Goal: Task Accomplishment & Management: Manage account settings

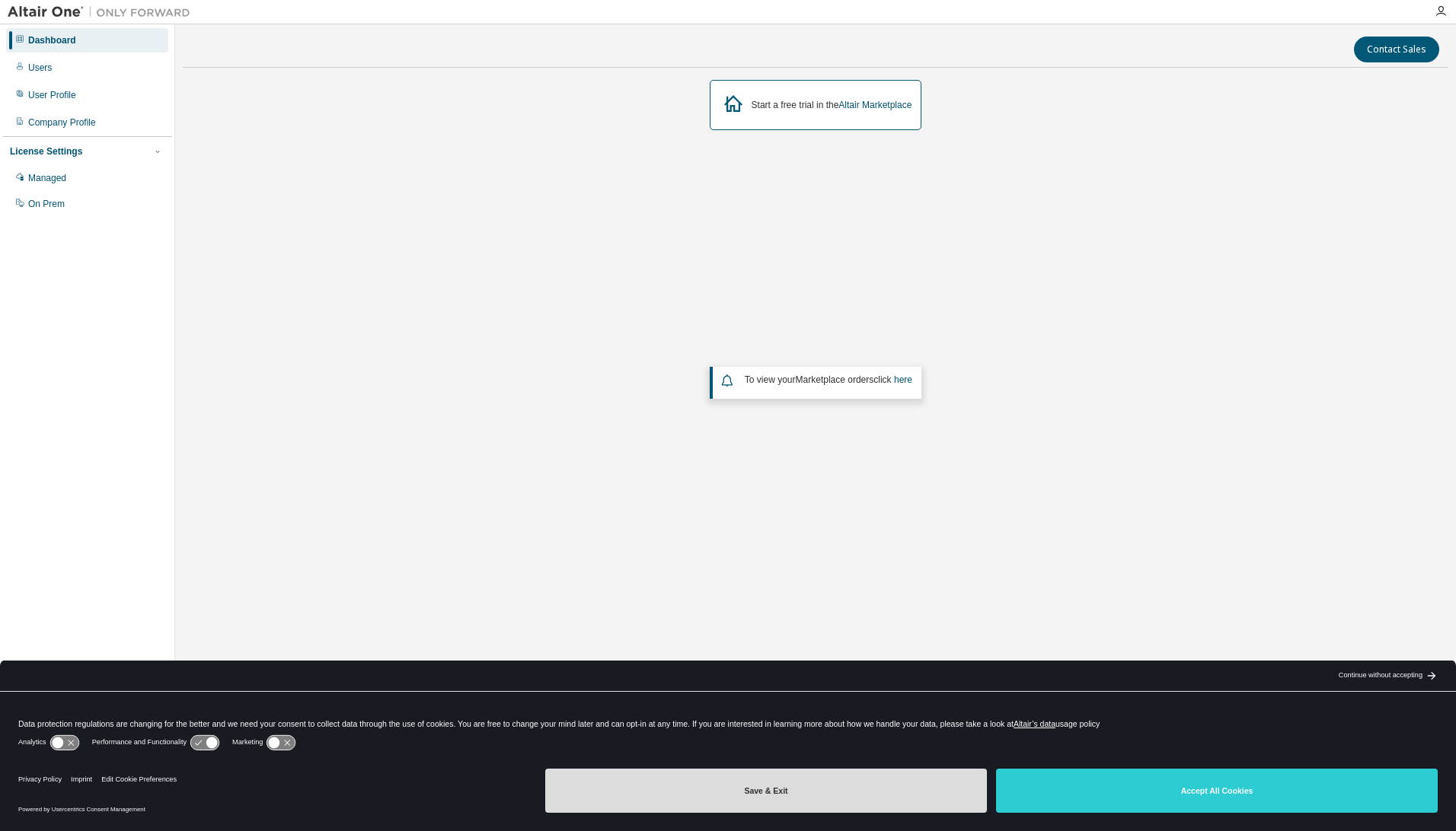
click at [725, 787] on button "Save & Exit" at bounding box center [766, 790] width 442 height 44
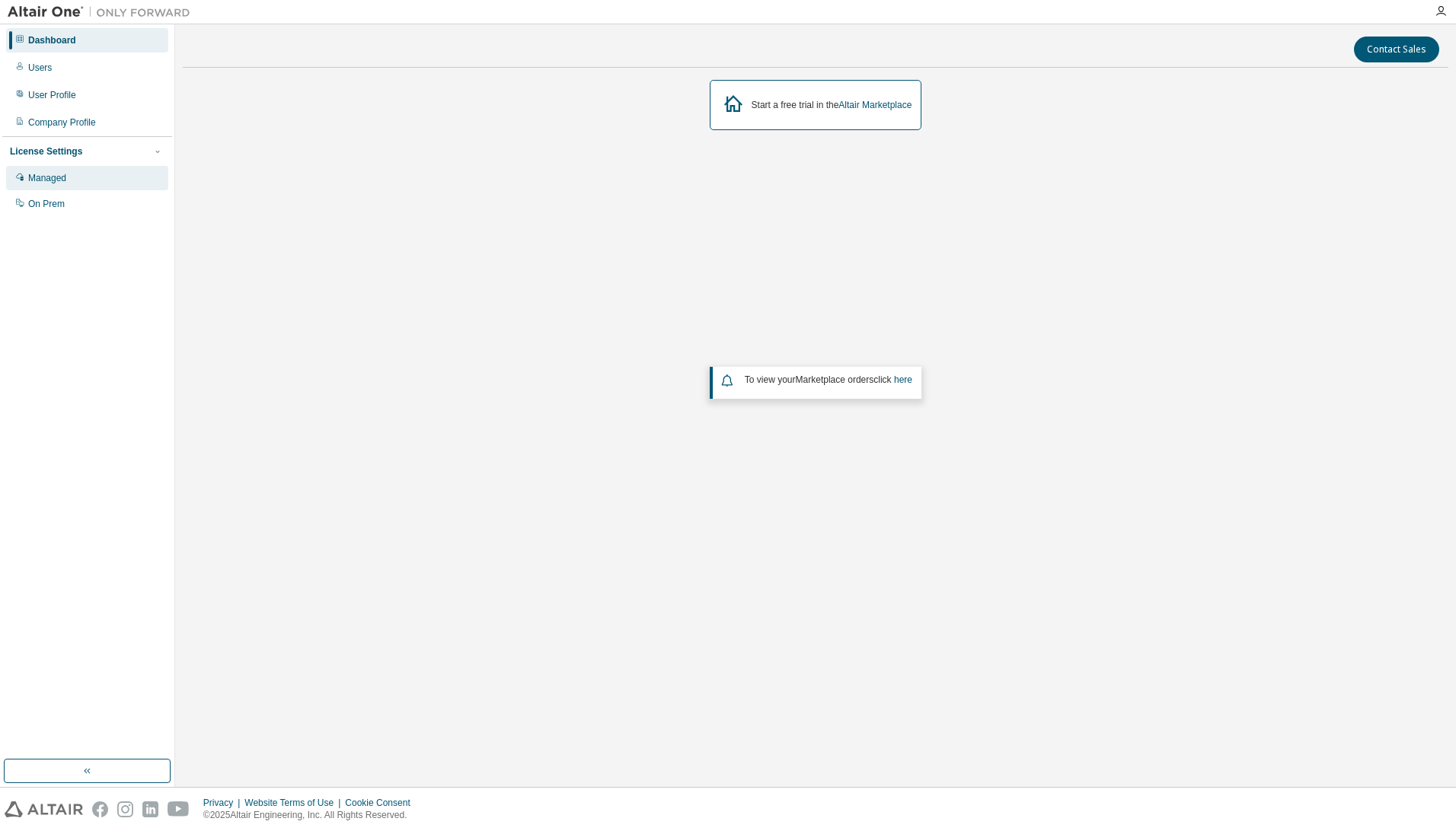
click at [77, 184] on div "Managed" at bounding box center [87, 179] width 162 height 24
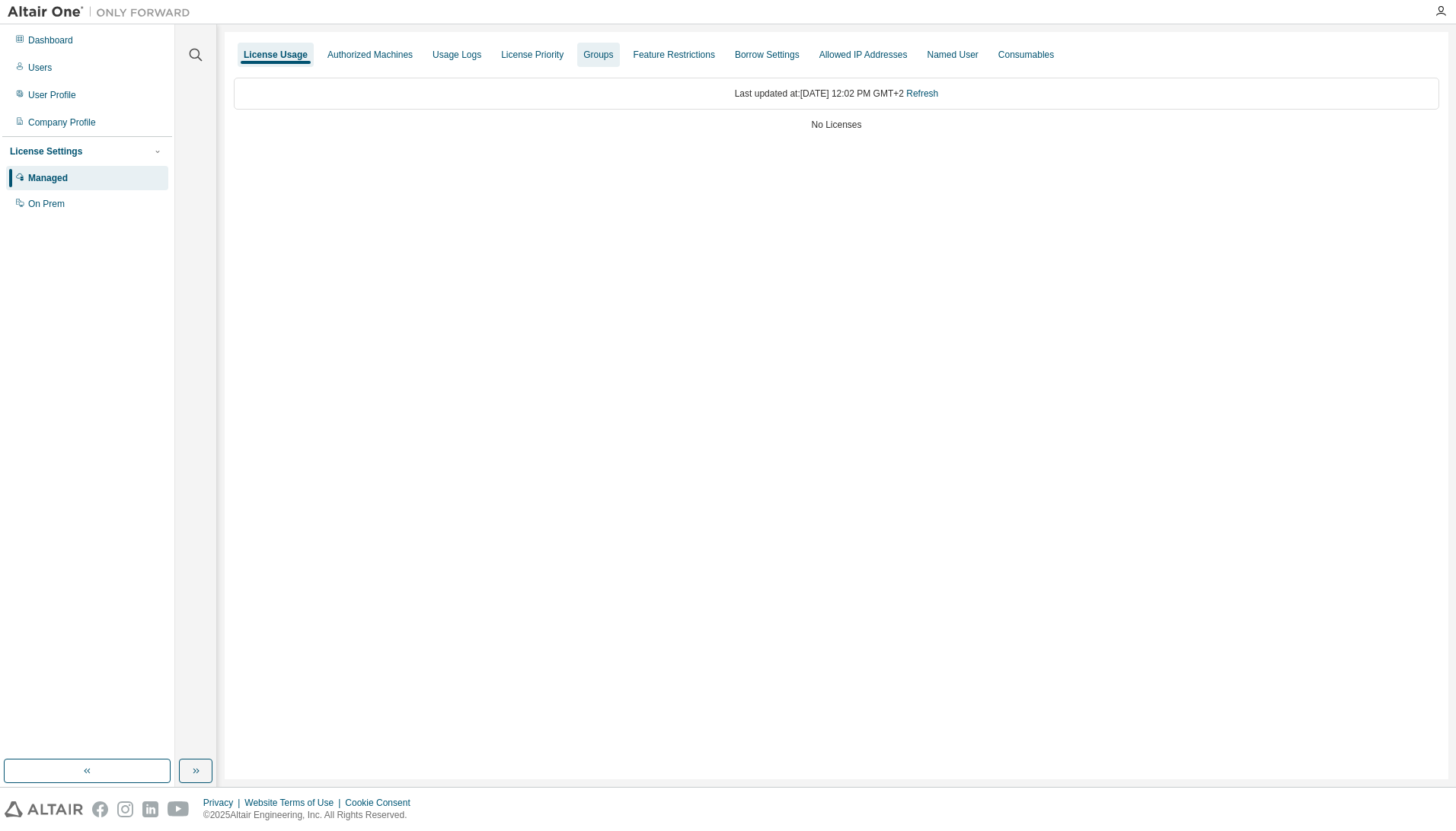
click at [596, 55] on div "Groups" at bounding box center [598, 55] width 29 height 12
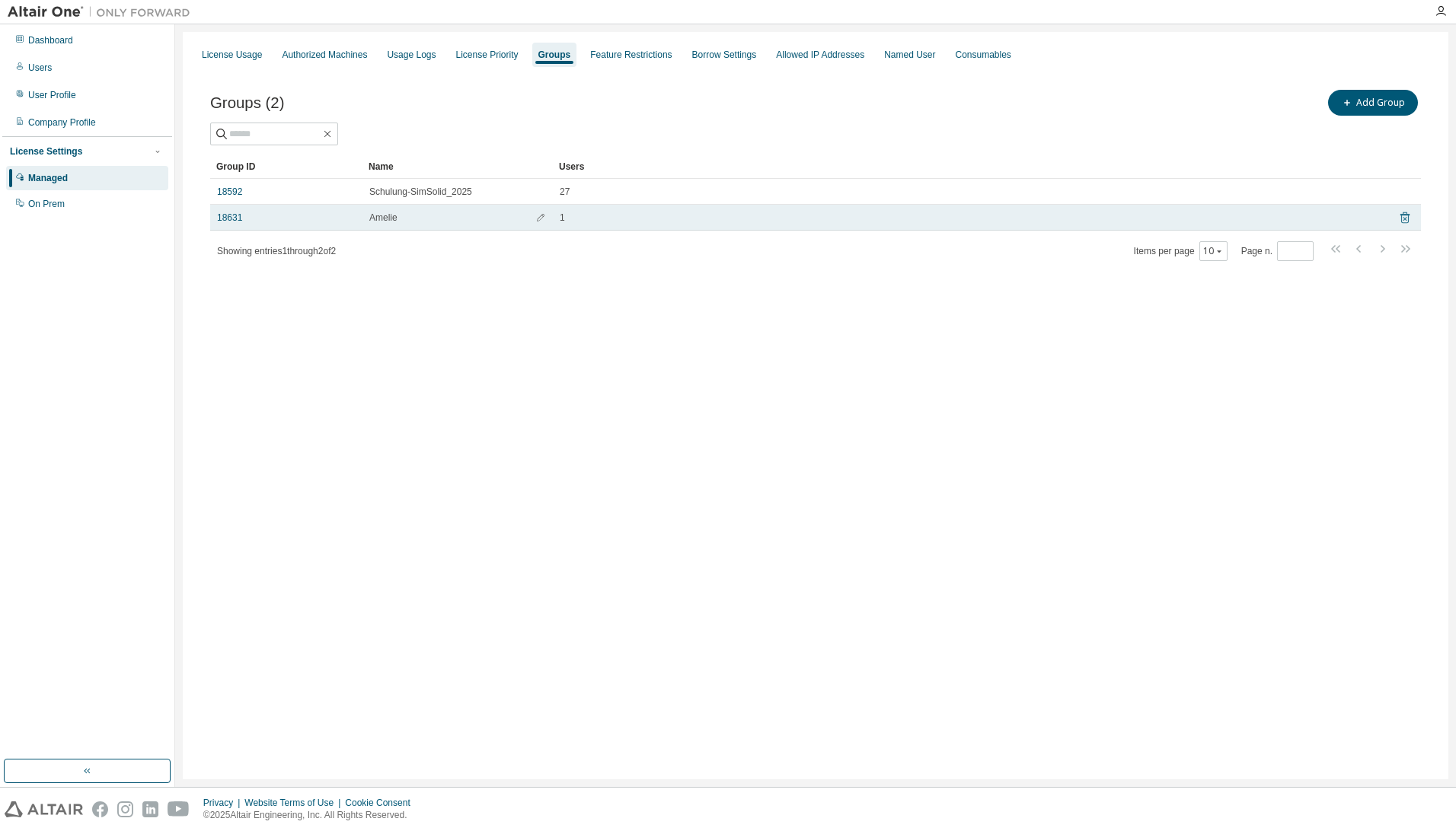
click at [1402, 219] on icon at bounding box center [1405, 217] width 14 height 18
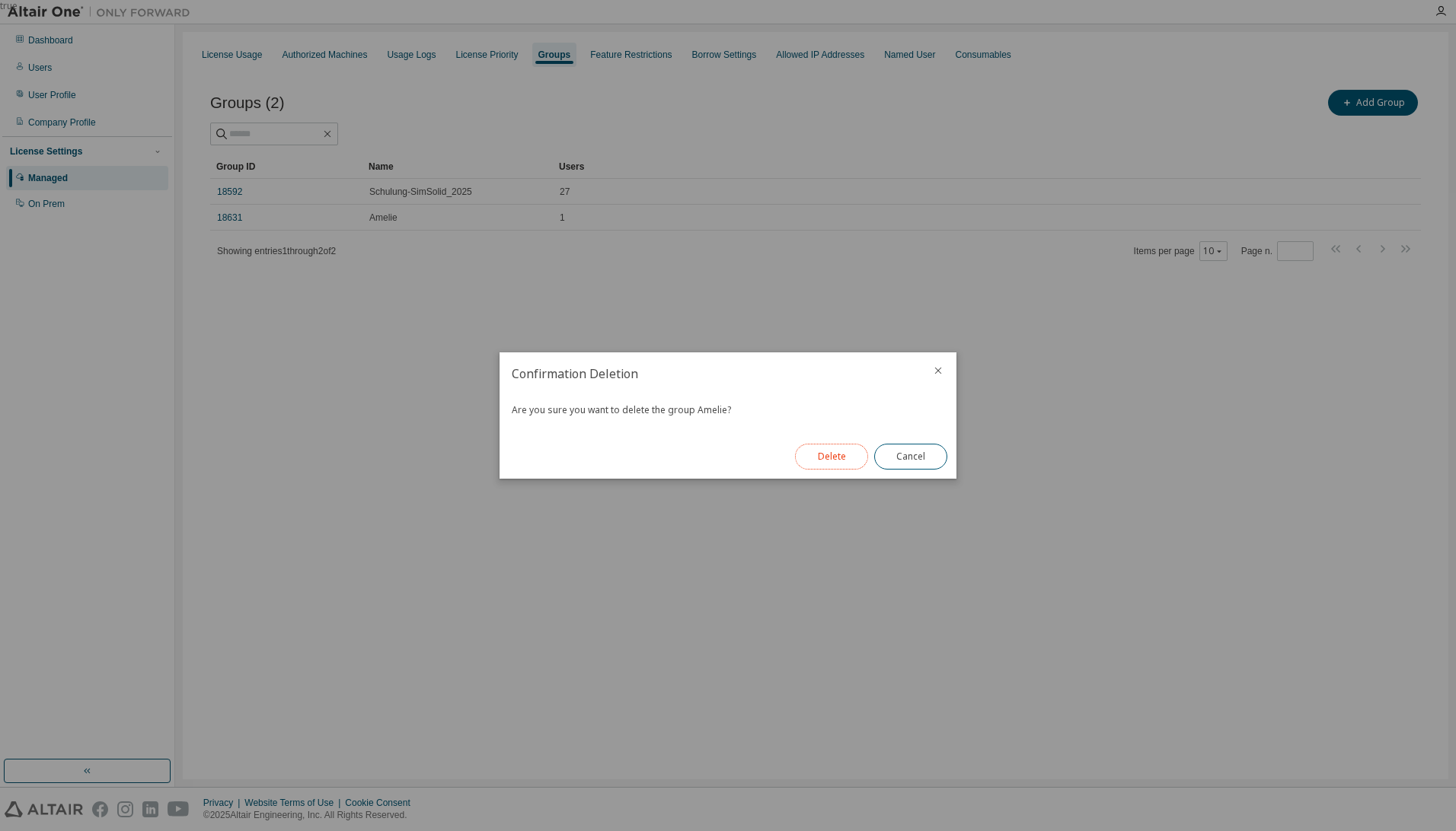
click at [837, 460] on button "Delete" at bounding box center [831, 457] width 73 height 26
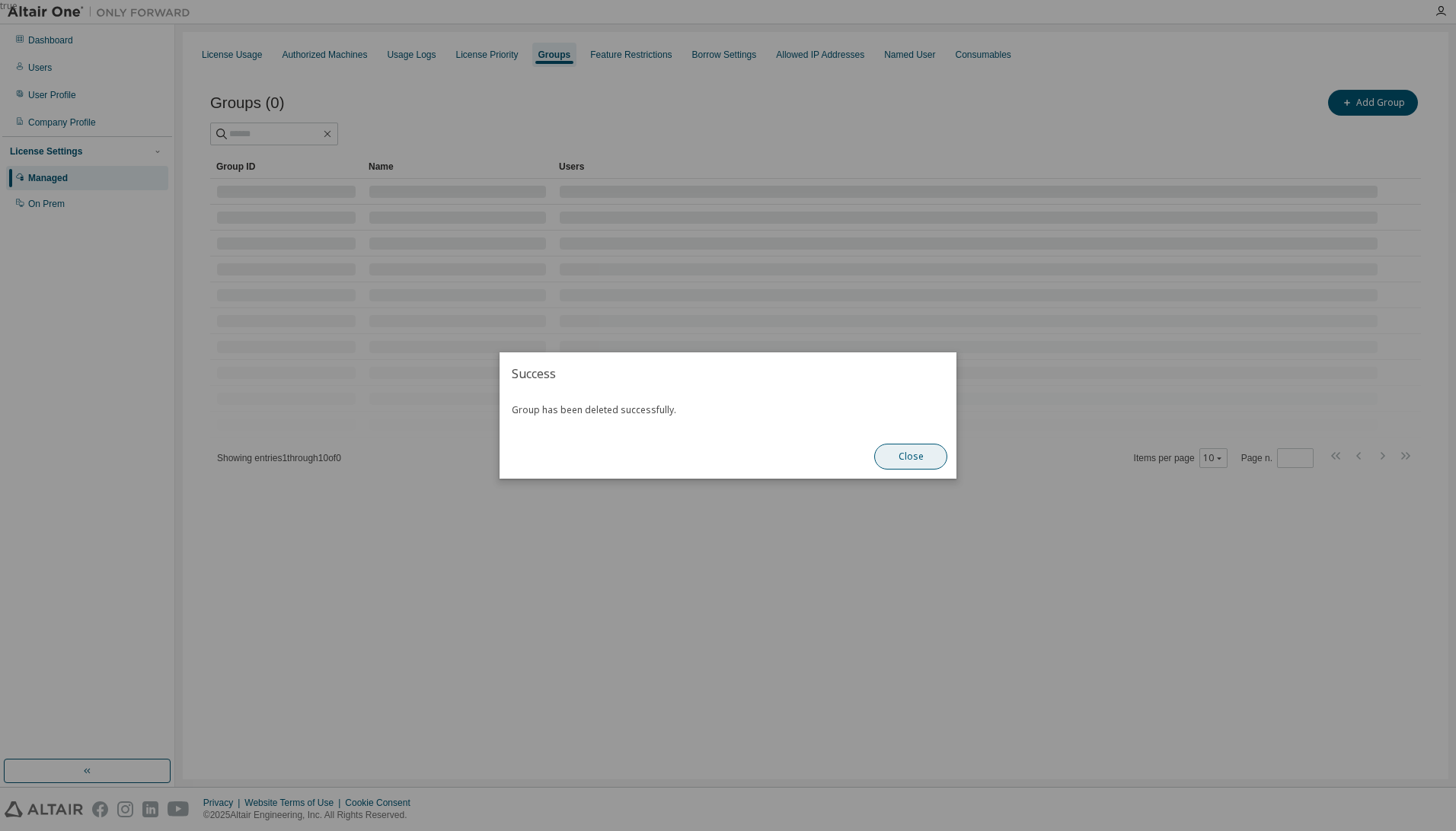
click at [905, 461] on button "Close" at bounding box center [911, 457] width 73 height 26
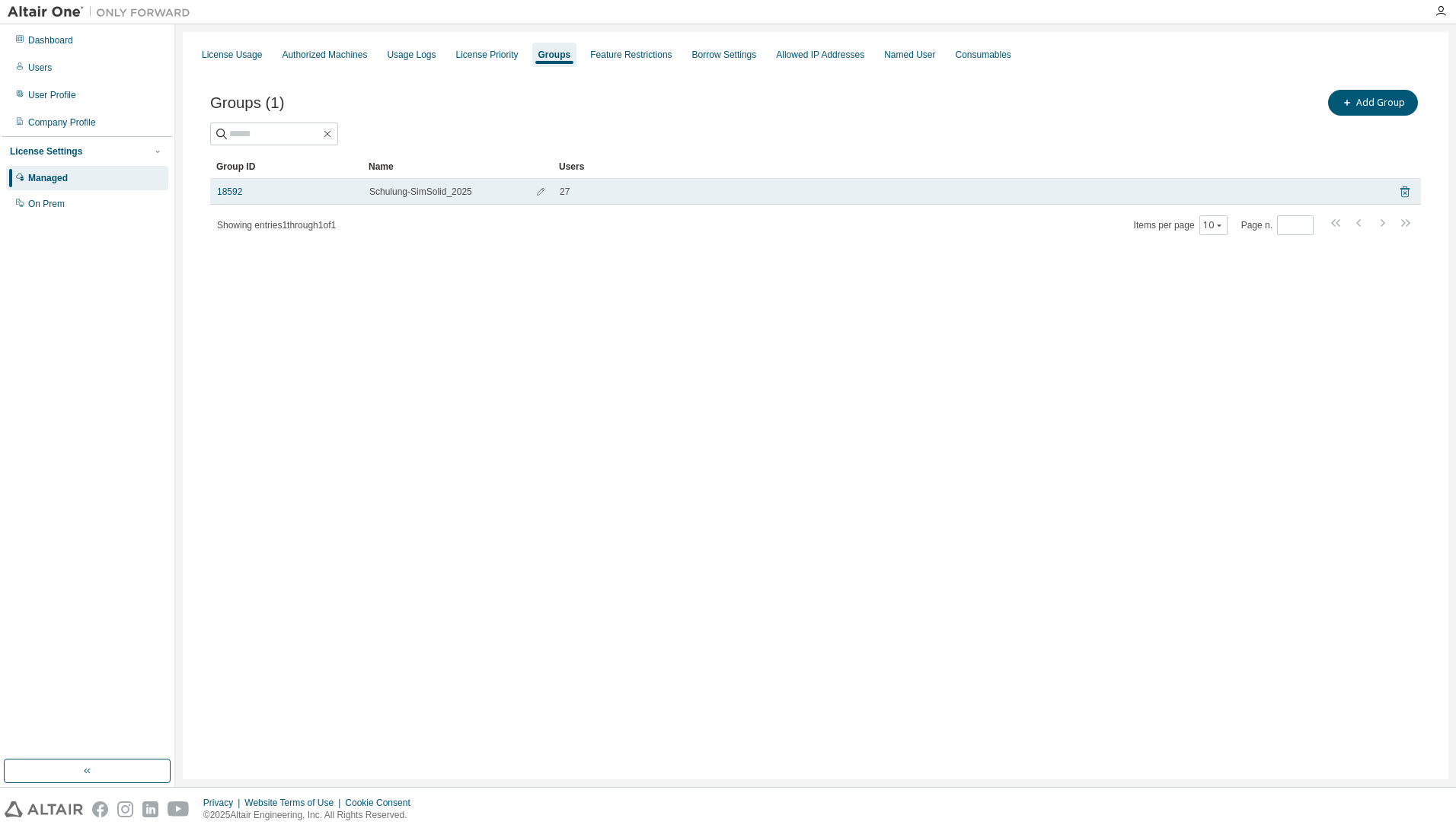
click at [1405, 192] on icon at bounding box center [1405, 192] width 14 height 18
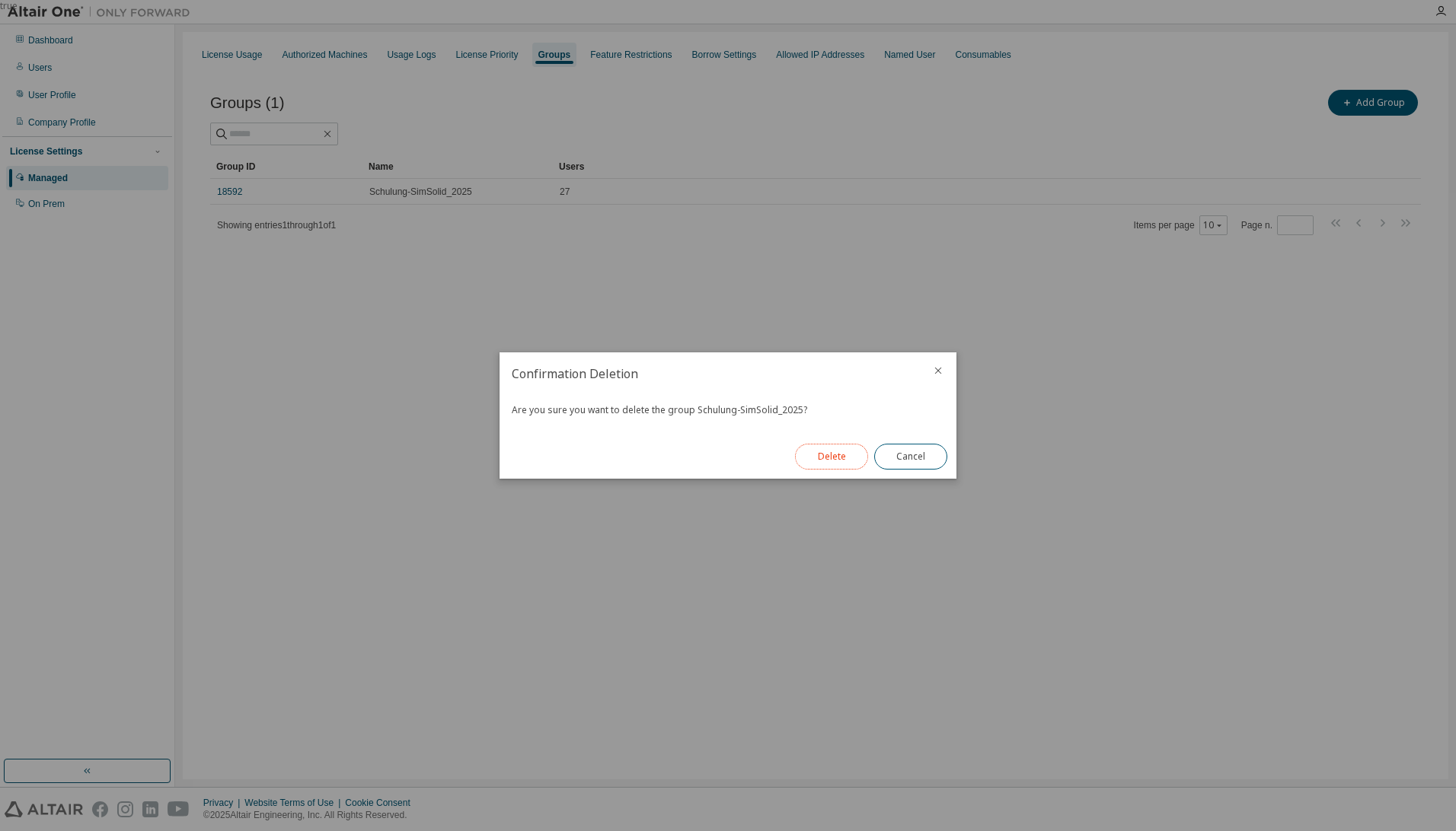
click at [849, 462] on button "Delete" at bounding box center [831, 457] width 73 height 26
click at [925, 448] on button "Close" at bounding box center [911, 457] width 73 height 26
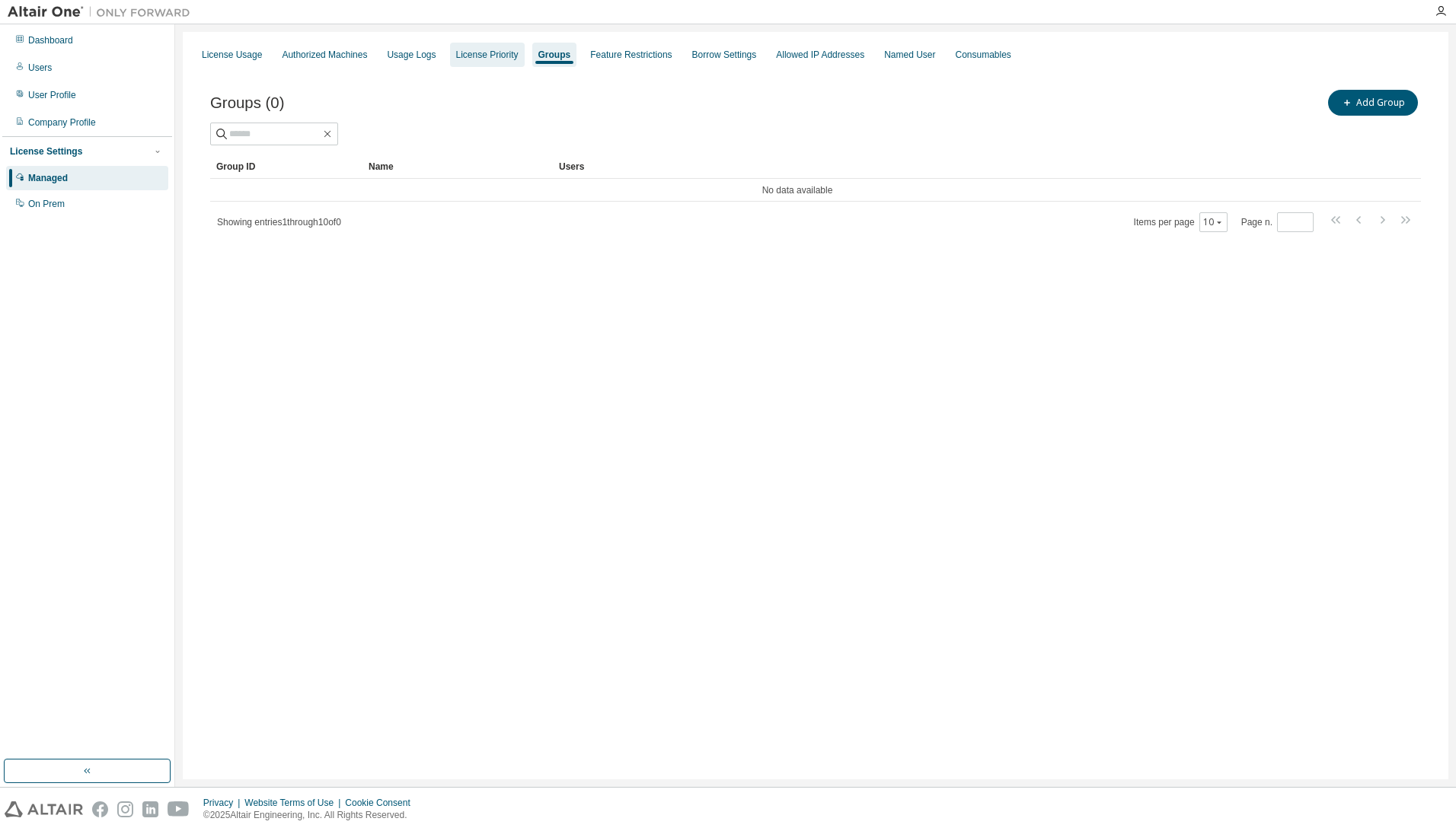
click at [480, 60] on div "License Priority" at bounding box center [487, 55] width 62 height 12
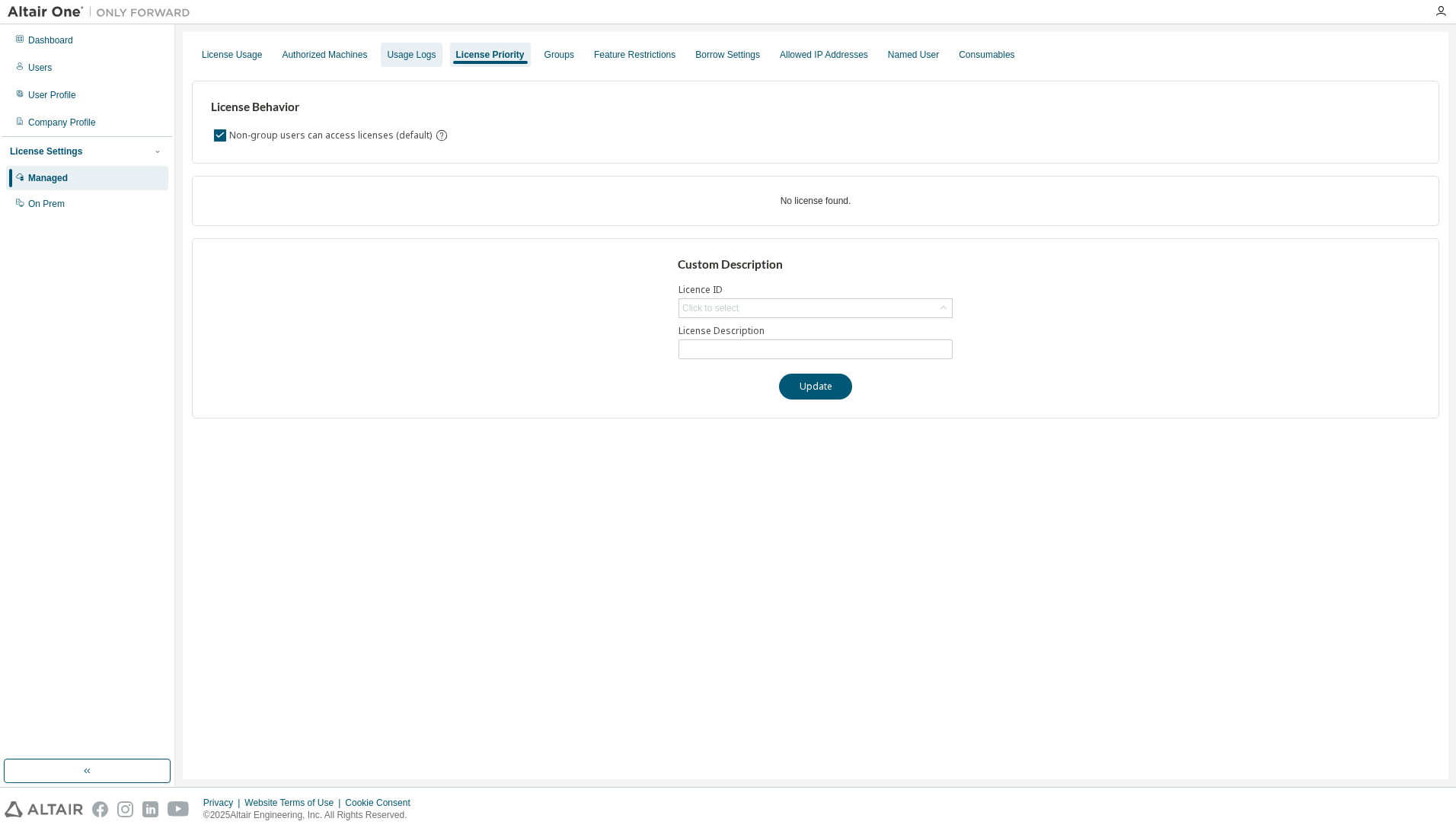
click at [413, 49] on div "Usage Logs" at bounding box center [411, 55] width 49 height 12
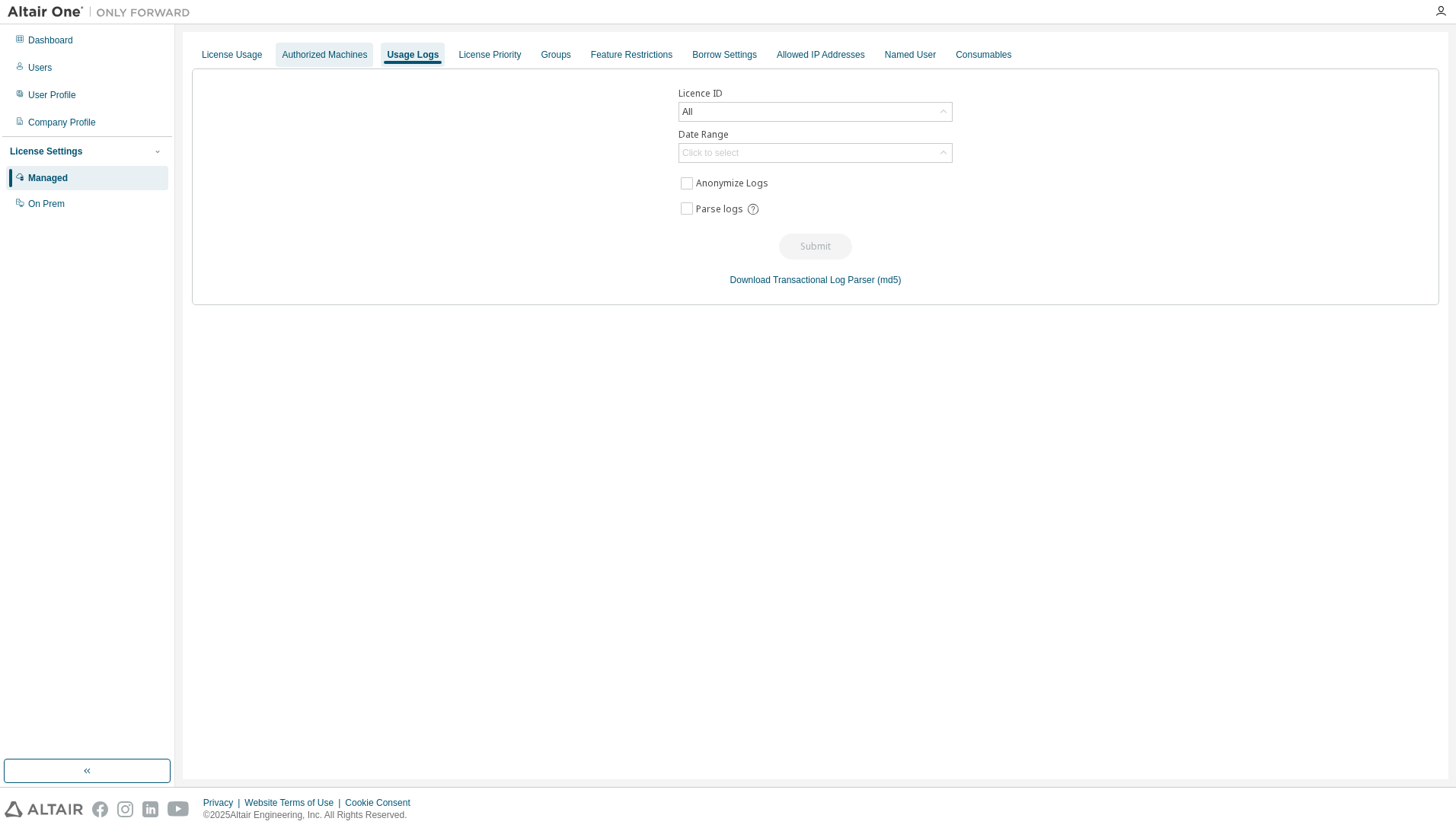
click at [318, 57] on div "Authorized Machines" at bounding box center [324, 55] width 85 height 12
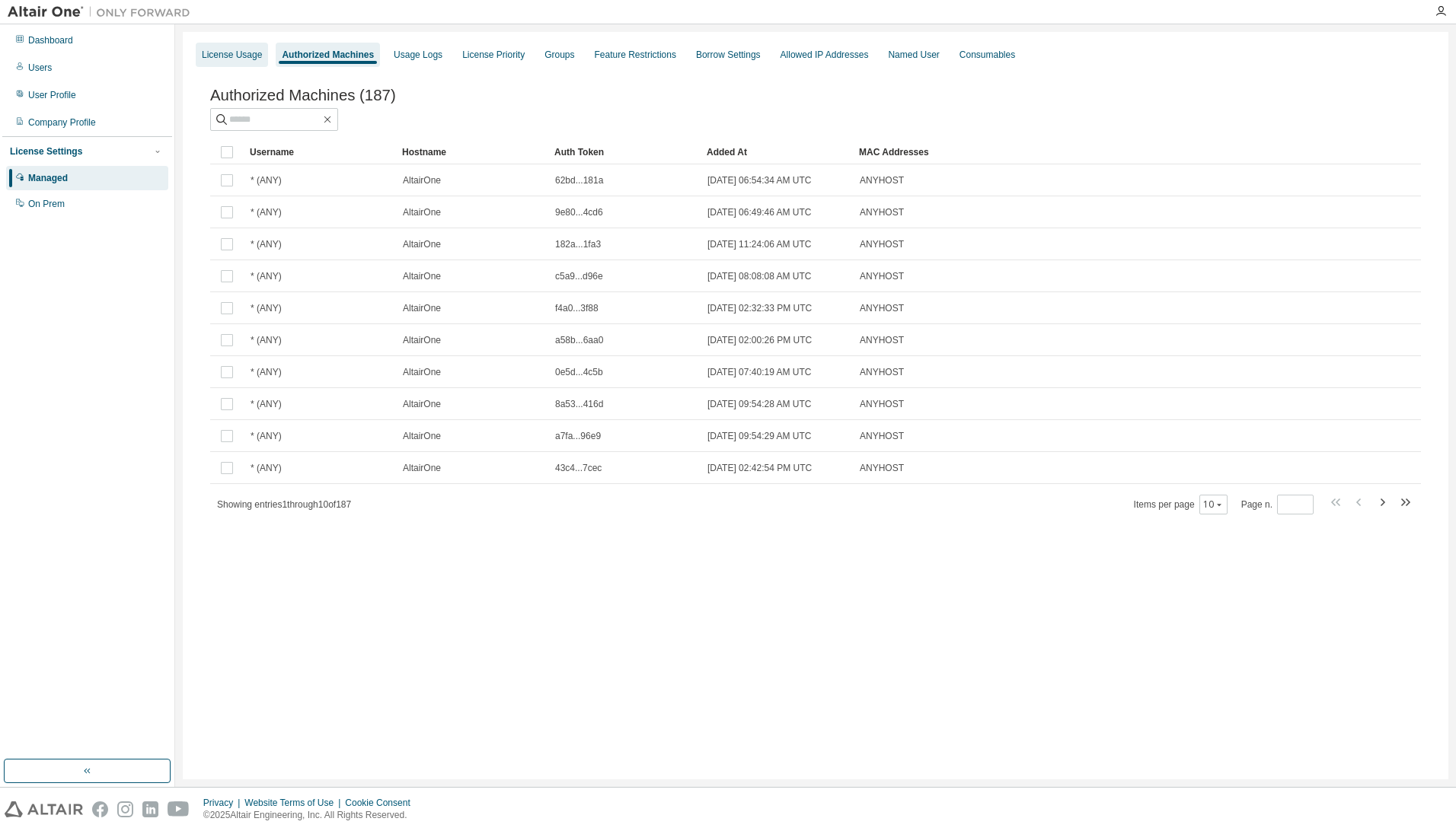
click at [218, 58] on div "License Usage" at bounding box center [231, 55] width 60 height 12
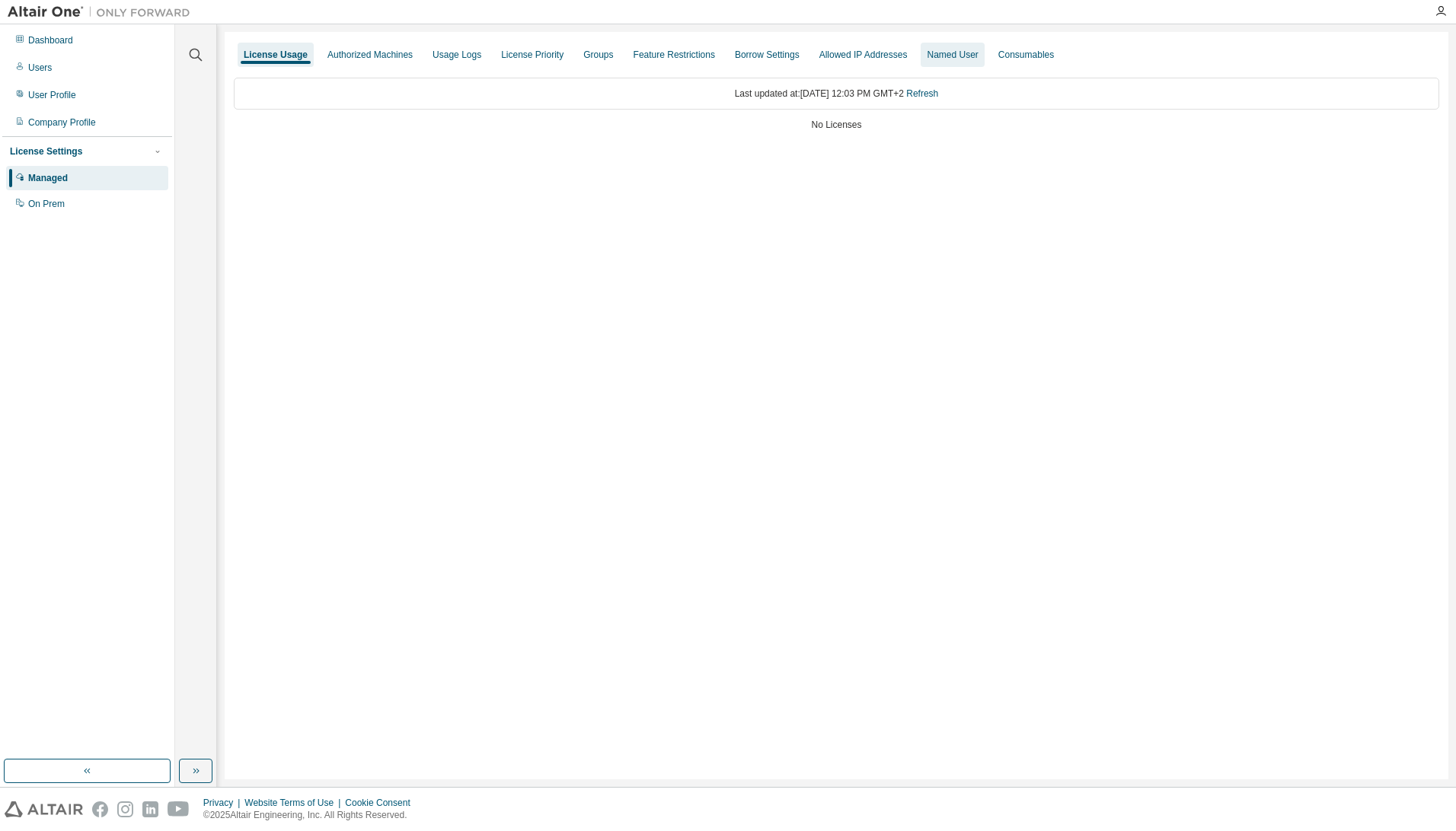
click at [931, 61] on div "Named User" at bounding box center [952, 55] width 63 height 24
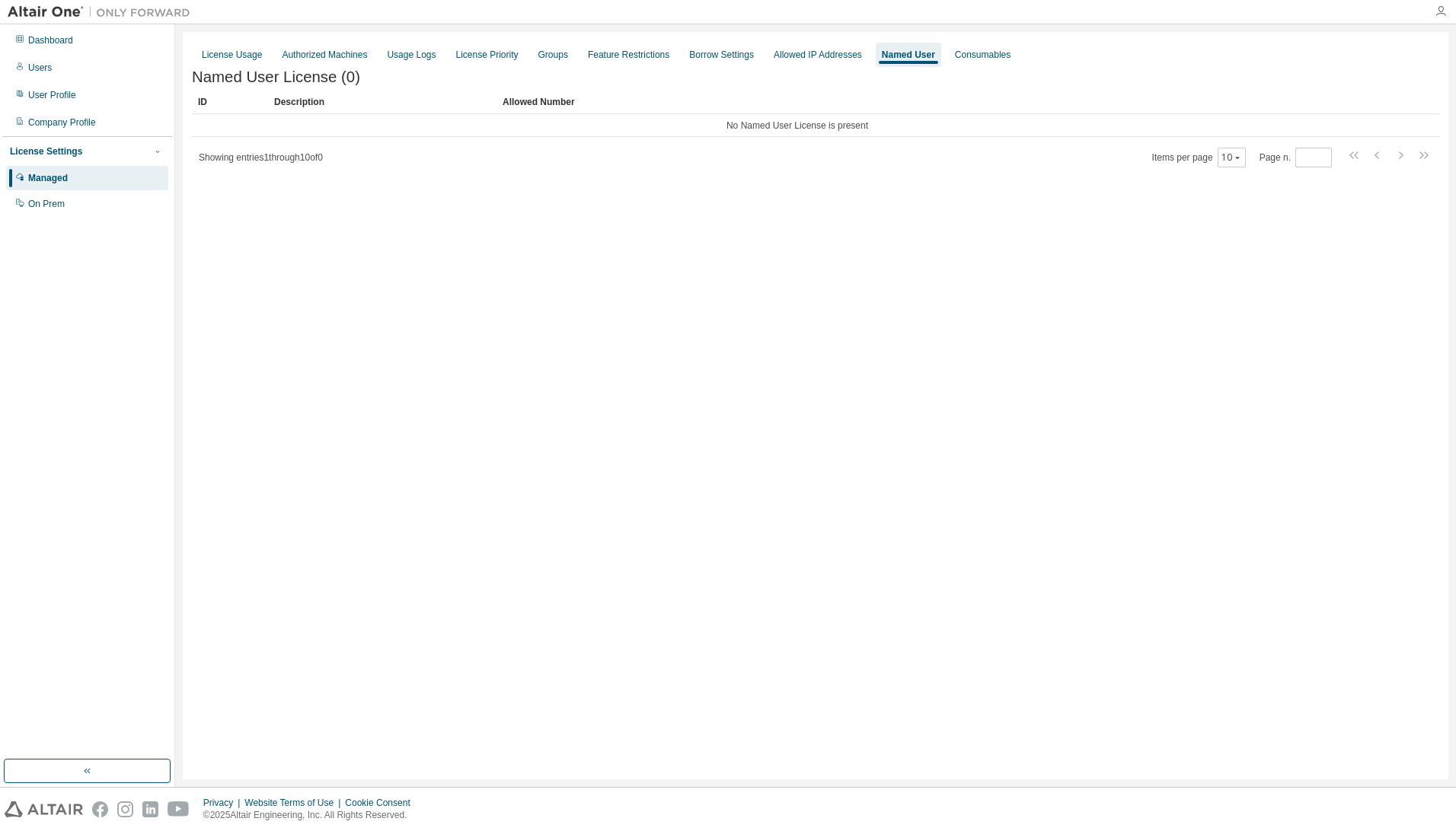
click at [1439, 11] on icon "button" at bounding box center [1440, 11] width 12 height 12
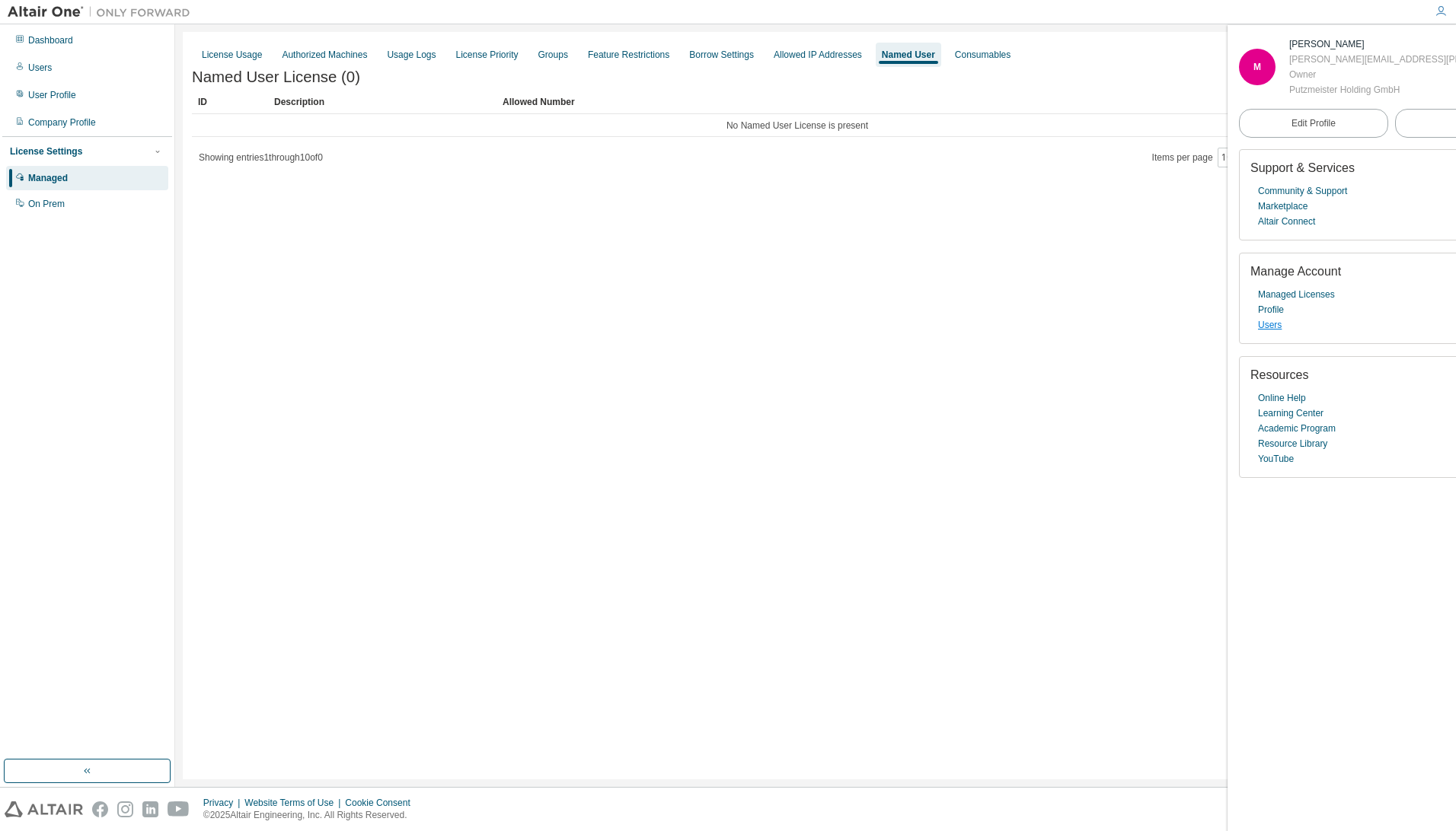
click at [1273, 330] on link "Users" at bounding box center [1269, 325] width 23 height 16
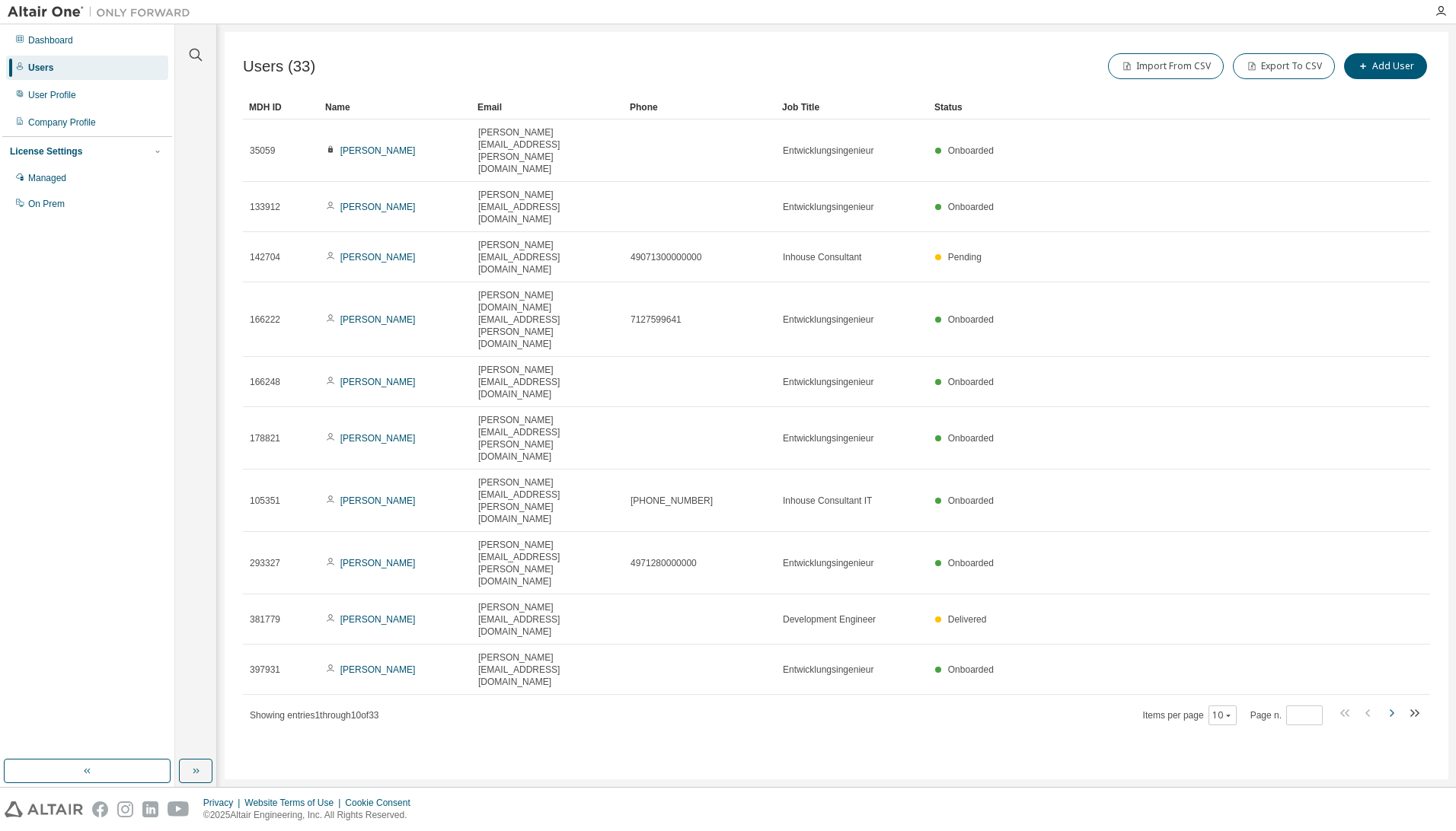
click at [1392, 710] on icon "button" at bounding box center [1391, 713] width 4 height 8
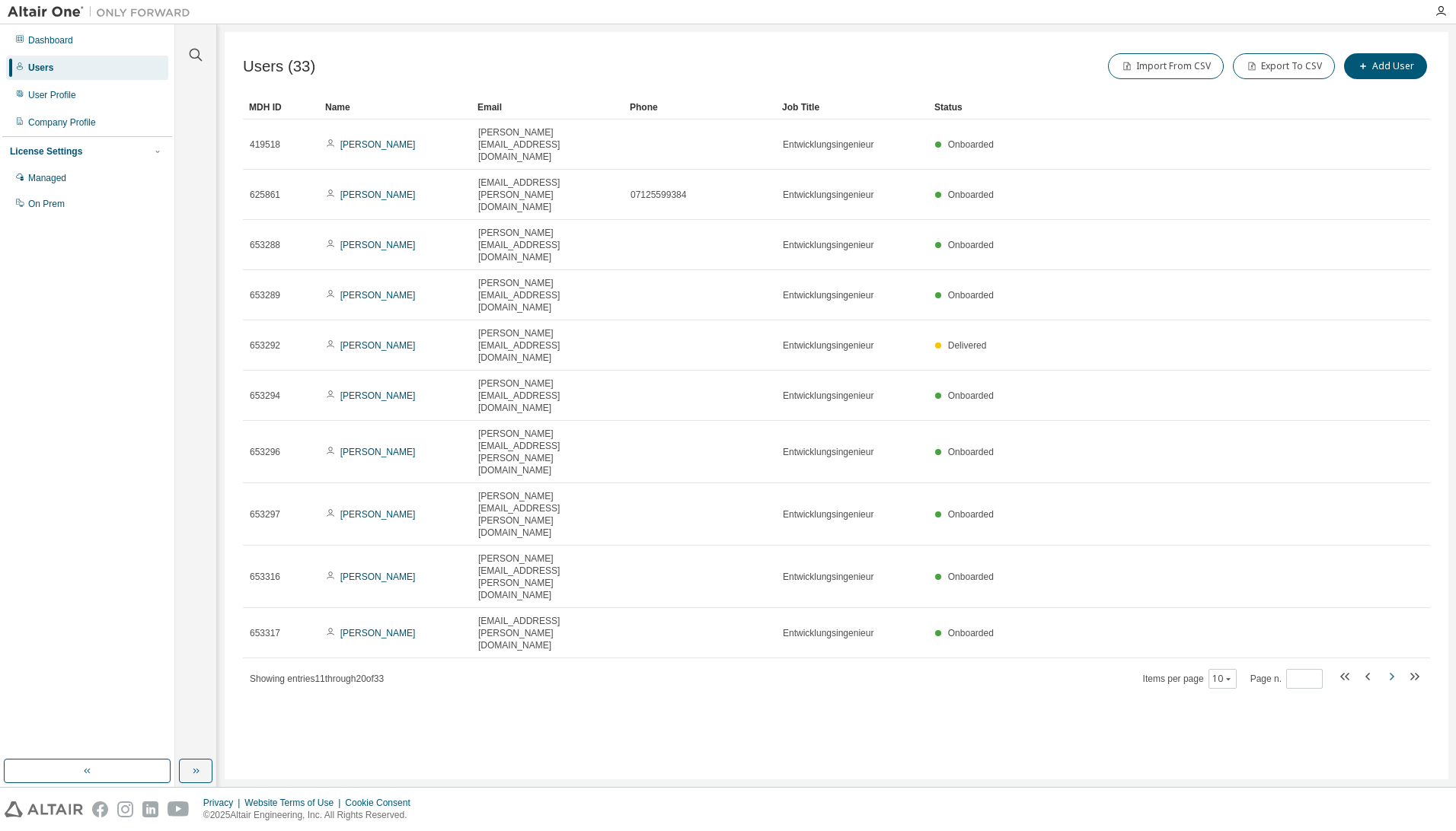
click at [1390, 667] on icon "button" at bounding box center [1391, 676] width 18 height 18
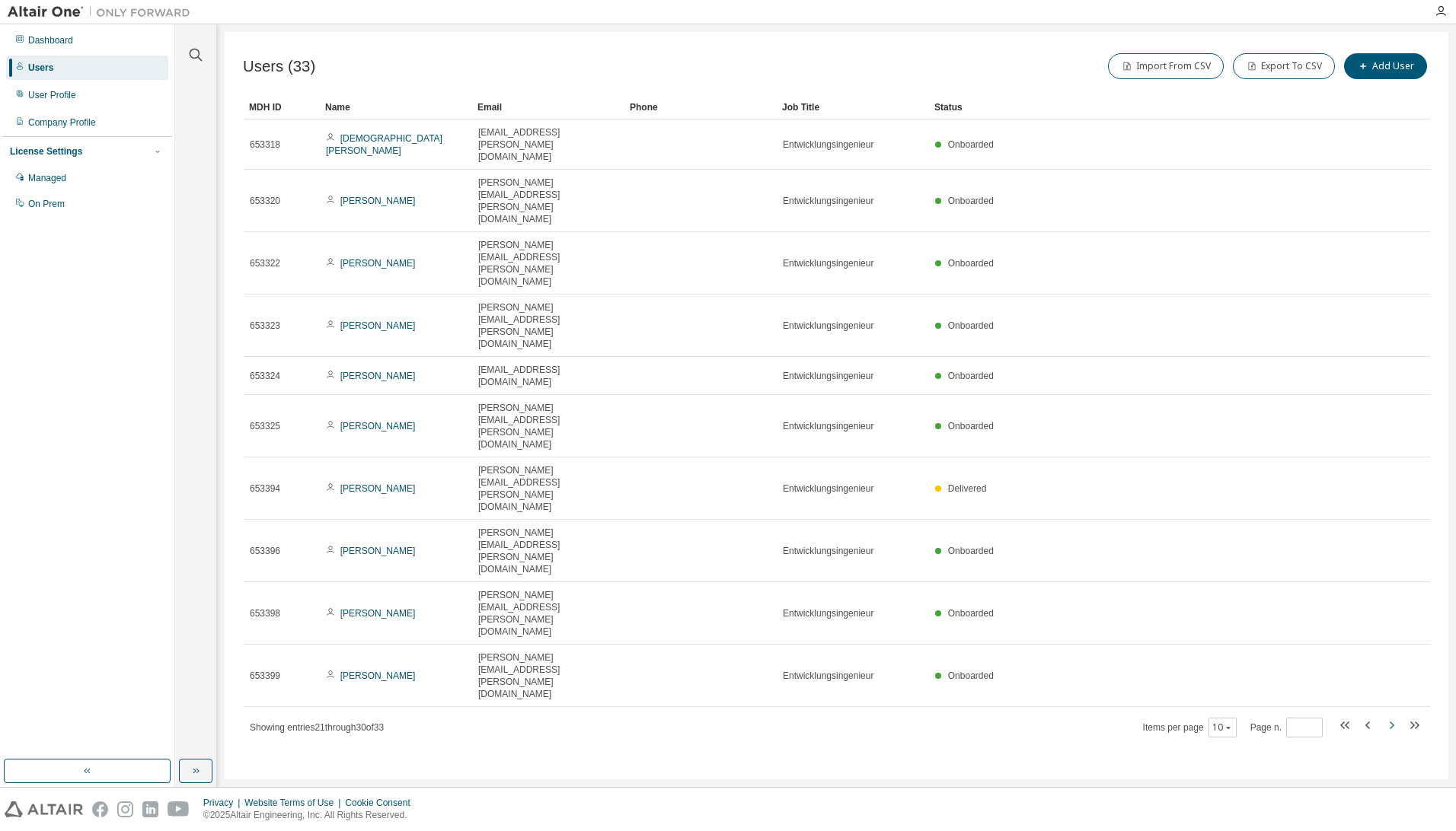
click at [1394, 717] on icon "button" at bounding box center [1391, 725] width 18 height 18
type input "*"
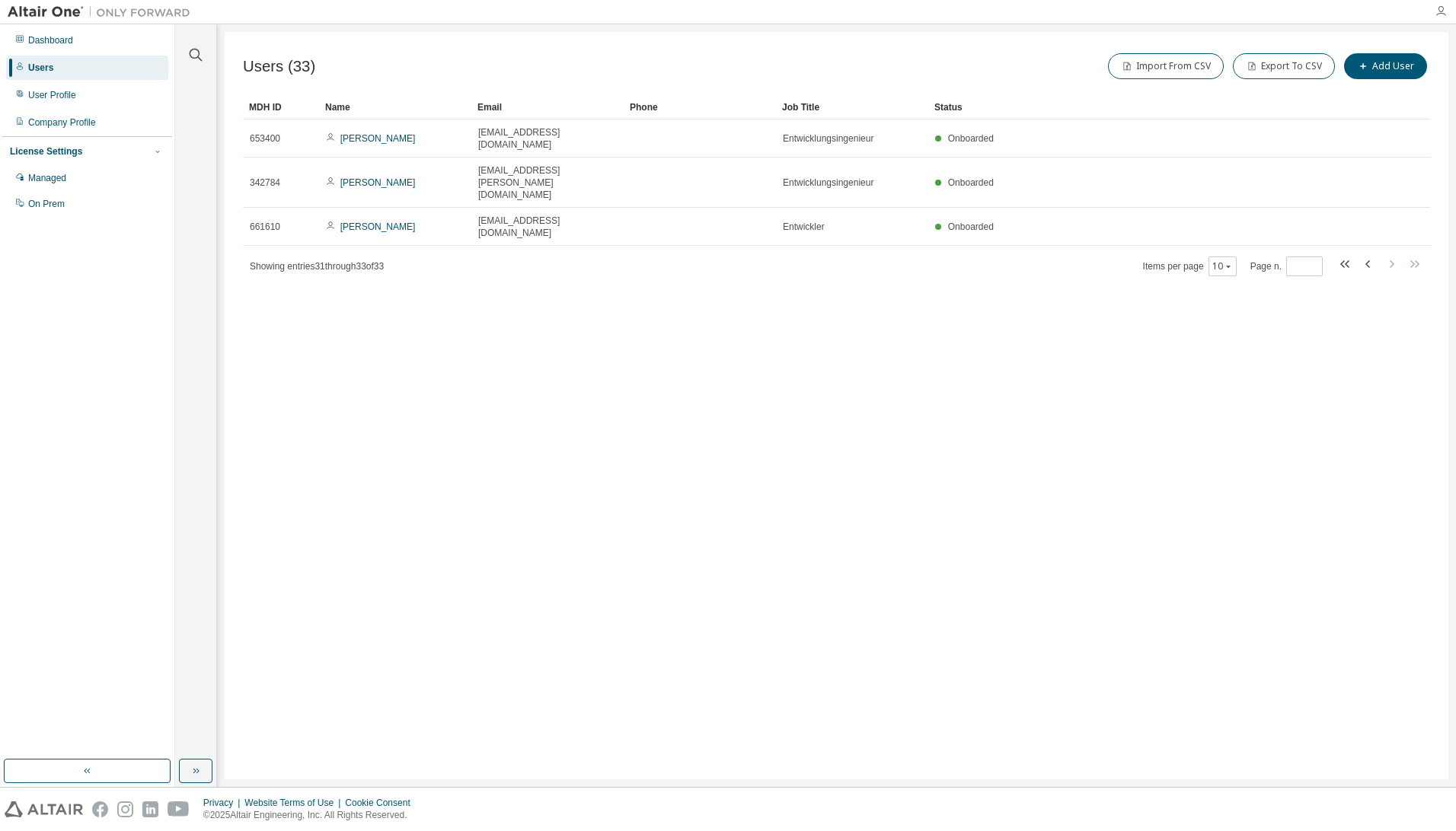
click at [1441, 10] on icon "button" at bounding box center [1440, 11] width 12 height 12
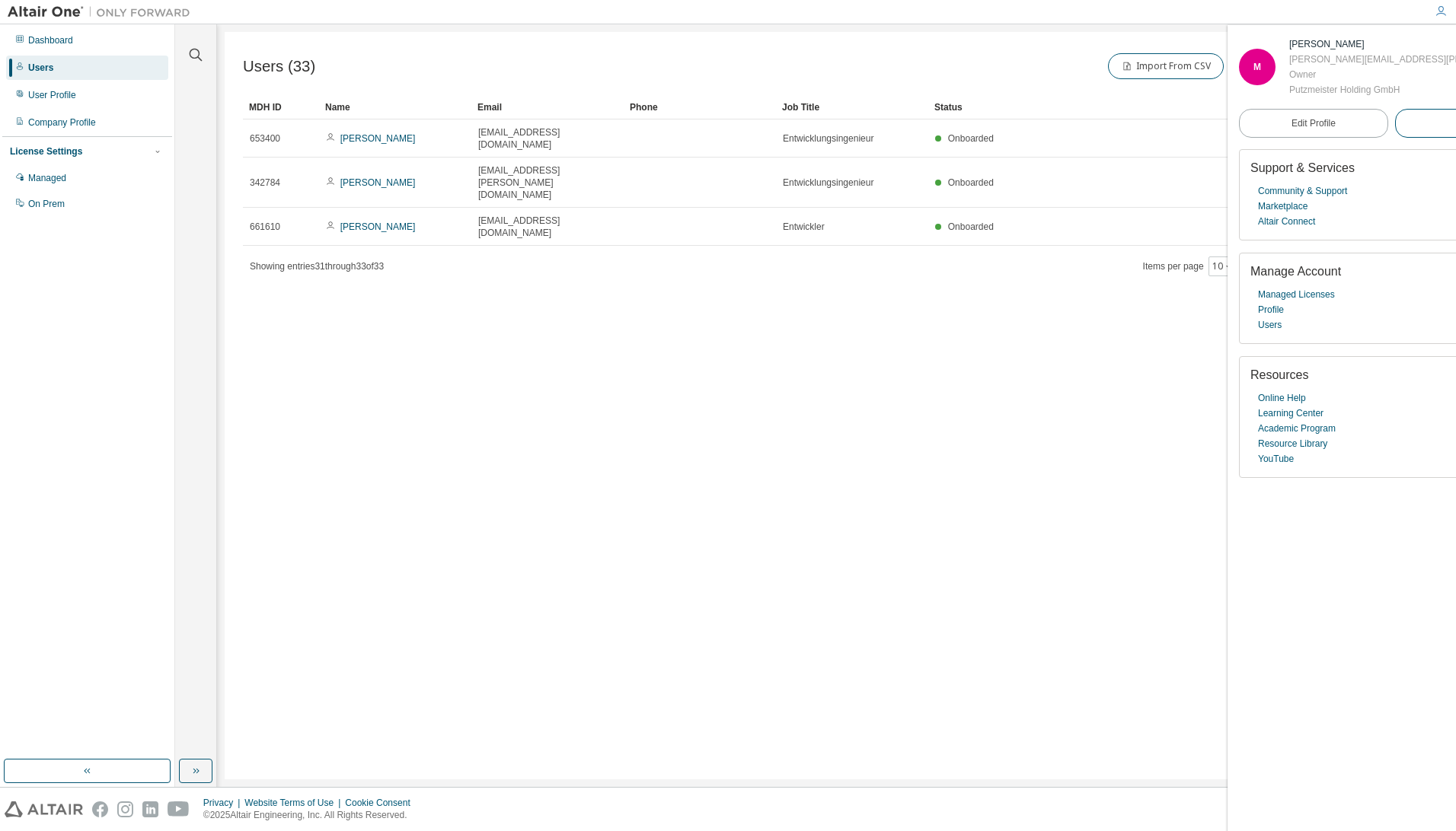
click at [1455, 123] on span "Logout" at bounding box center [1469, 124] width 29 height 16
